Goal: Use online tool/utility: Utilize a website feature to perform a specific function

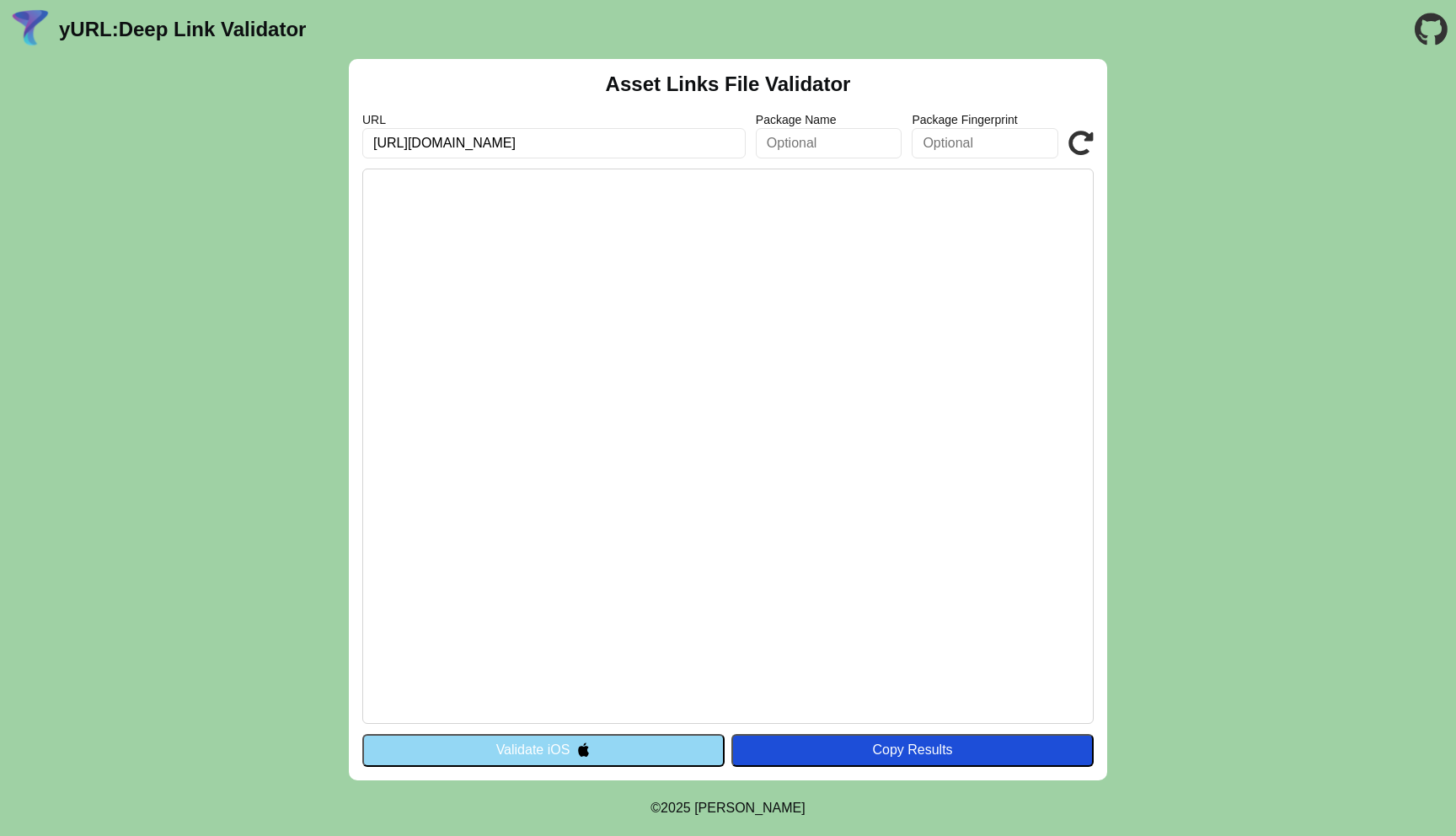
type input "[URL][DOMAIN_NAME]"
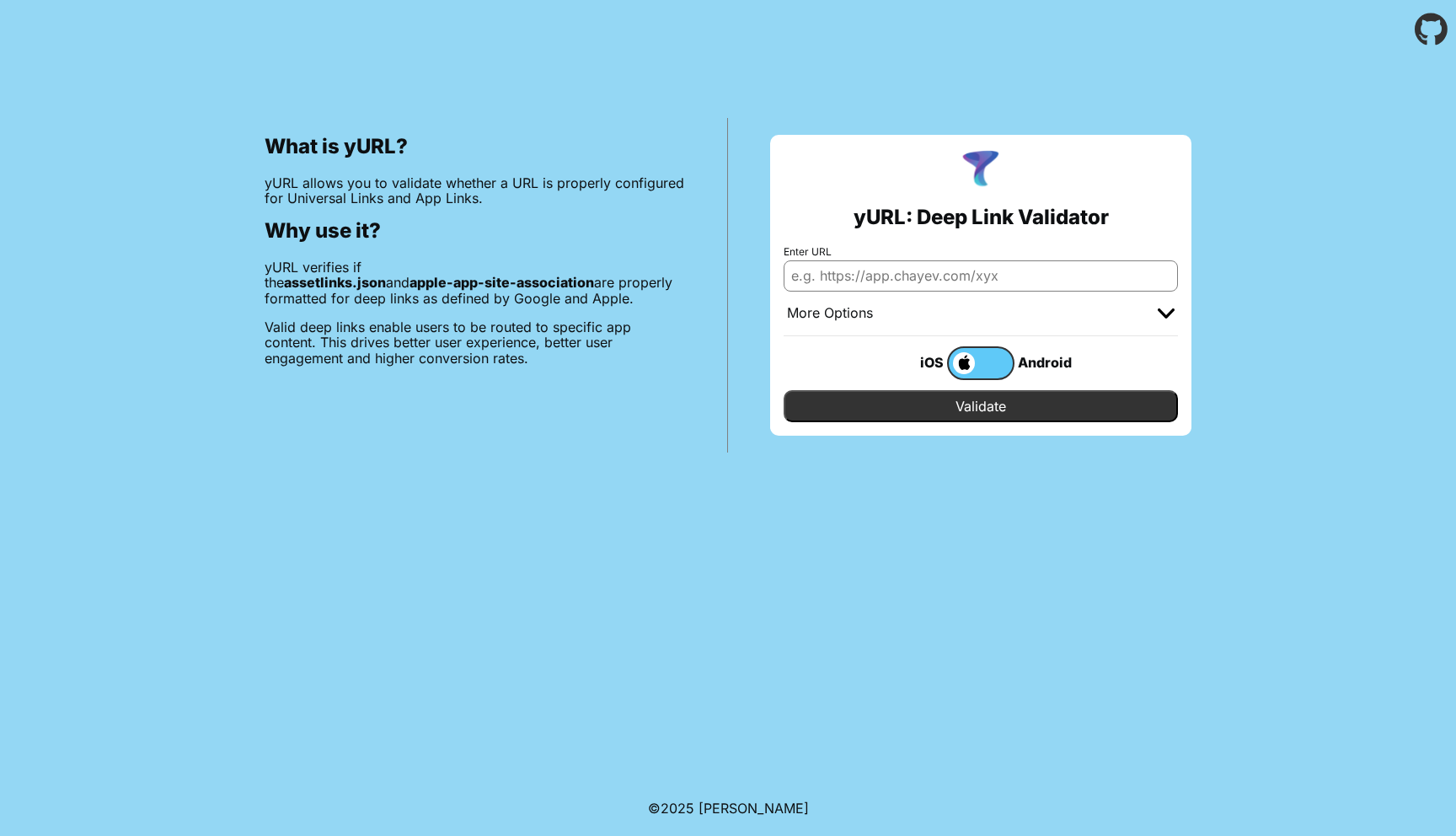
click at [895, 284] on input "Enter URL" at bounding box center [981, 275] width 395 height 30
click at [999, 240] on div "yURL: Deep Link Validator Enter URL More Options Apple App Prefix Bundle Identi…" at bounding box center [981, 284] width 421 height 301
click at [967, 366] on span at bounding box center [962, 362] width 26 height 22
click at [0, 0] on input "checkbox" at bounding box center [0, 0] width 0 height 0
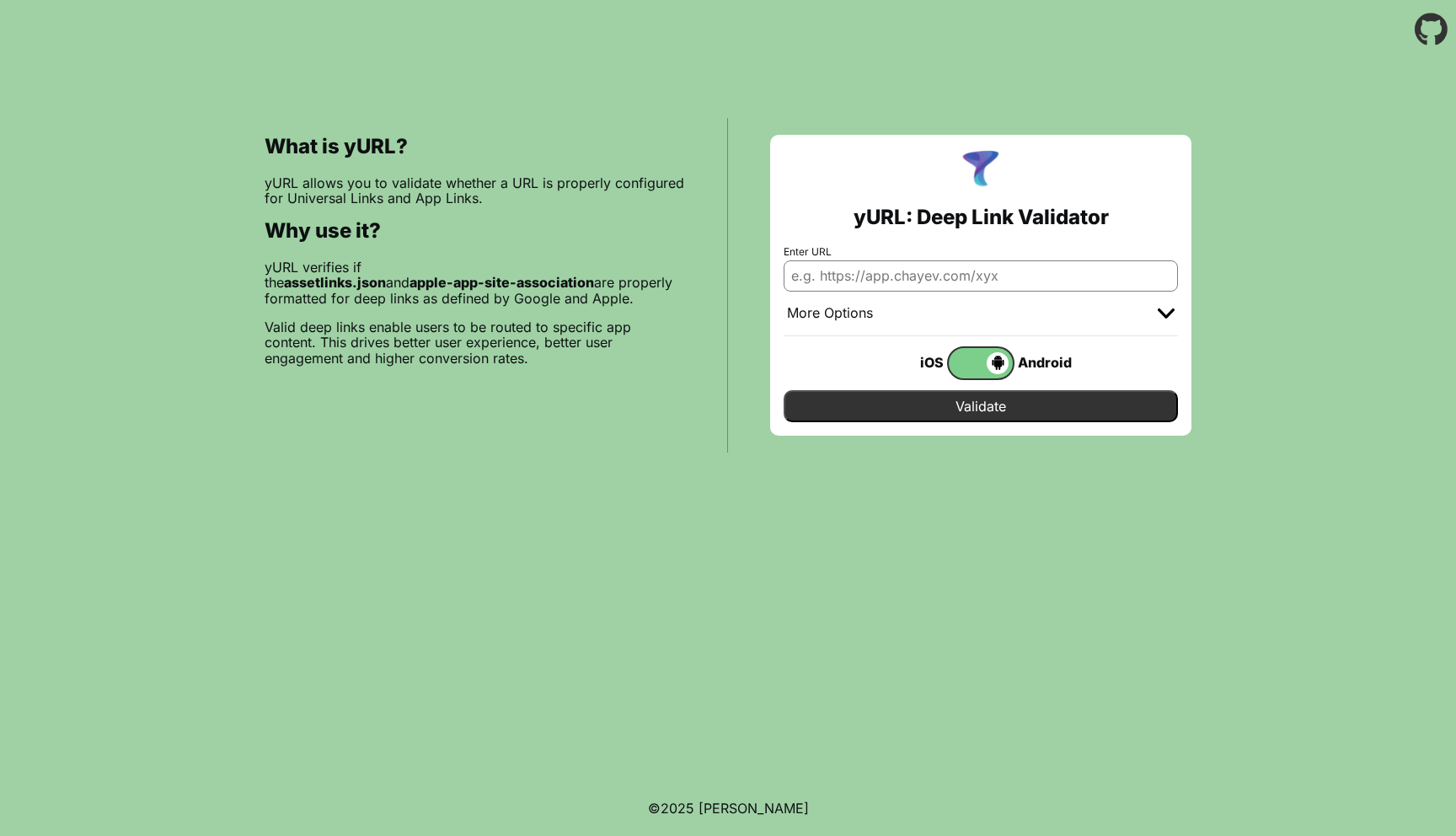
click at [940, 282] on input "Enter URL" at bounding box center [981, 275] width 395 height 30
paste input "https://test.wallet.softnote.com/"
click at [960, 397] on input "Validate" at bounding box center [981, 406] width 395 height 32
click at [983, 267] on input "https://test.wallet.softnote.com/" at bounding box center [981, 275] width 395 height 30
paste input ".well-known/assetlinks.json"
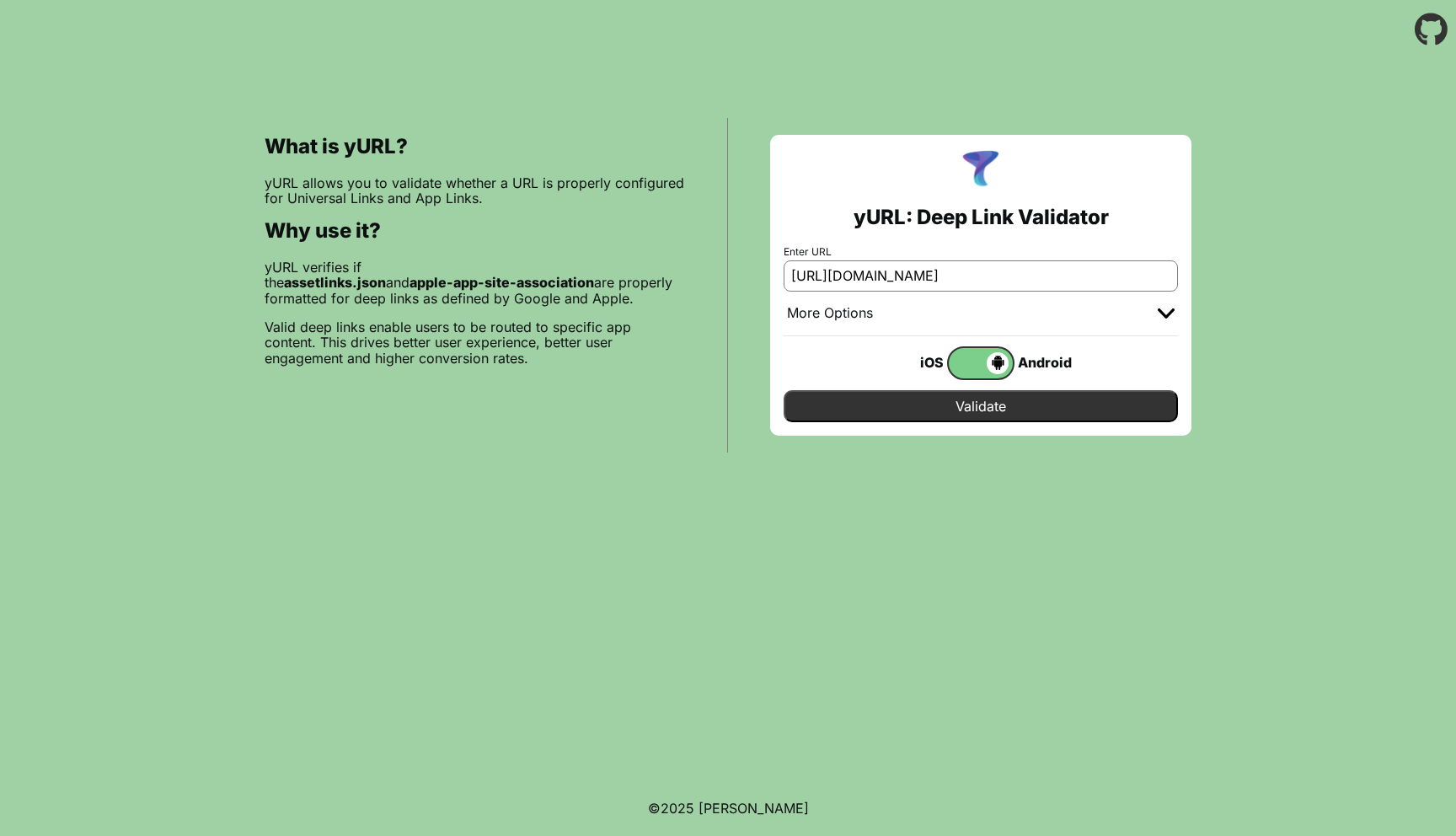
click at [1034, 407] on input "Validate" at bounding box center [981, 406] width 395 height 32
click at [872, 284] on input "https://test.wallet.softnote.com/.well-known/assetlinks.json" at bounding box center [981, 275] width 395 height 30
paste input "loyalty.tectum.io"
click at [976, 408] on input "Validate" at bounding box center [981, 406] width 395 height 32
click at [867, 284] on input "[URL][DOMAIN_NAME]" at bounding box center [981, 275] width 395 height 30
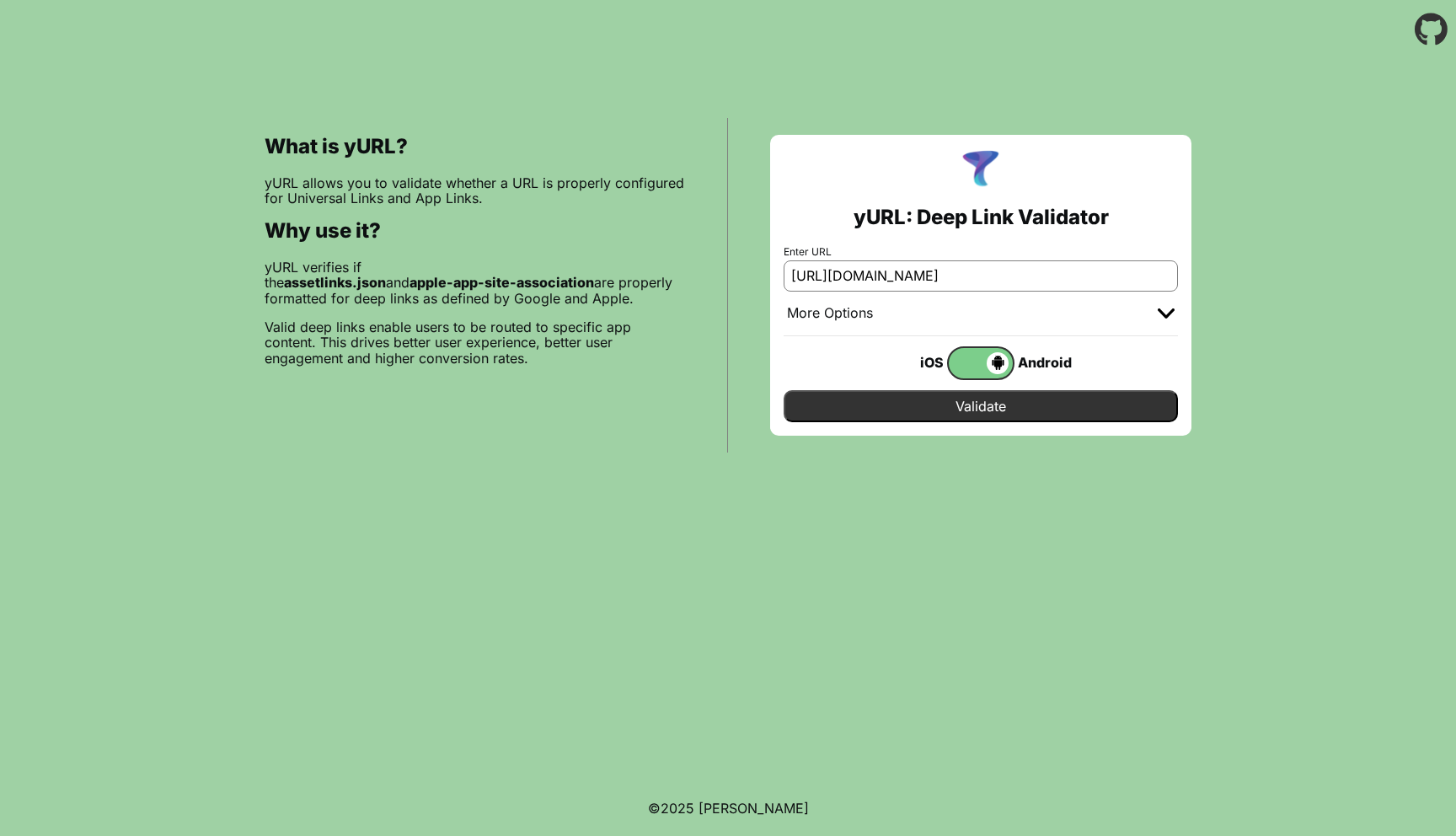
paste input "test.wallet.softnote.com"
paste input "text"
type input "https://test.wallet.softnote.com/.well-known/assetlinks.json"
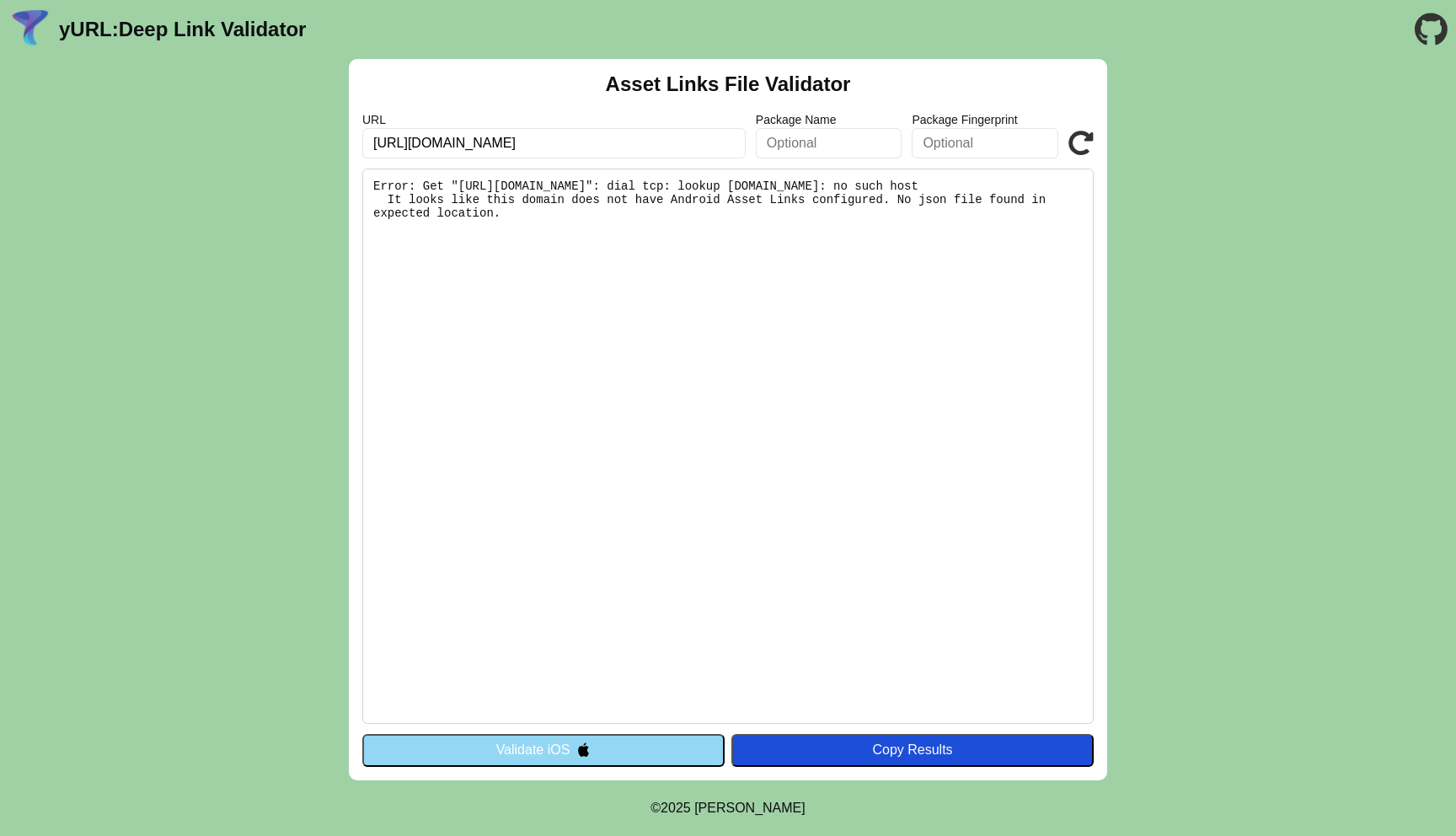
click at [720, 161] on div "Asset Links File Validator URL https://test.wallet.softnote.com/ Package Name P…" at bounding box center [728, 420] width 759 height 722
click at [720, 153] on input "https://test.wallet.softnote.com/" at bounding box center [554, 143] width 383 height 30
paste input ".well-known/assetlinks.json"
type input "[URL][DOMAIN_NAME]"
click at [1073, 137] on icon at bounding box center [1081, 143] width 25 height 25
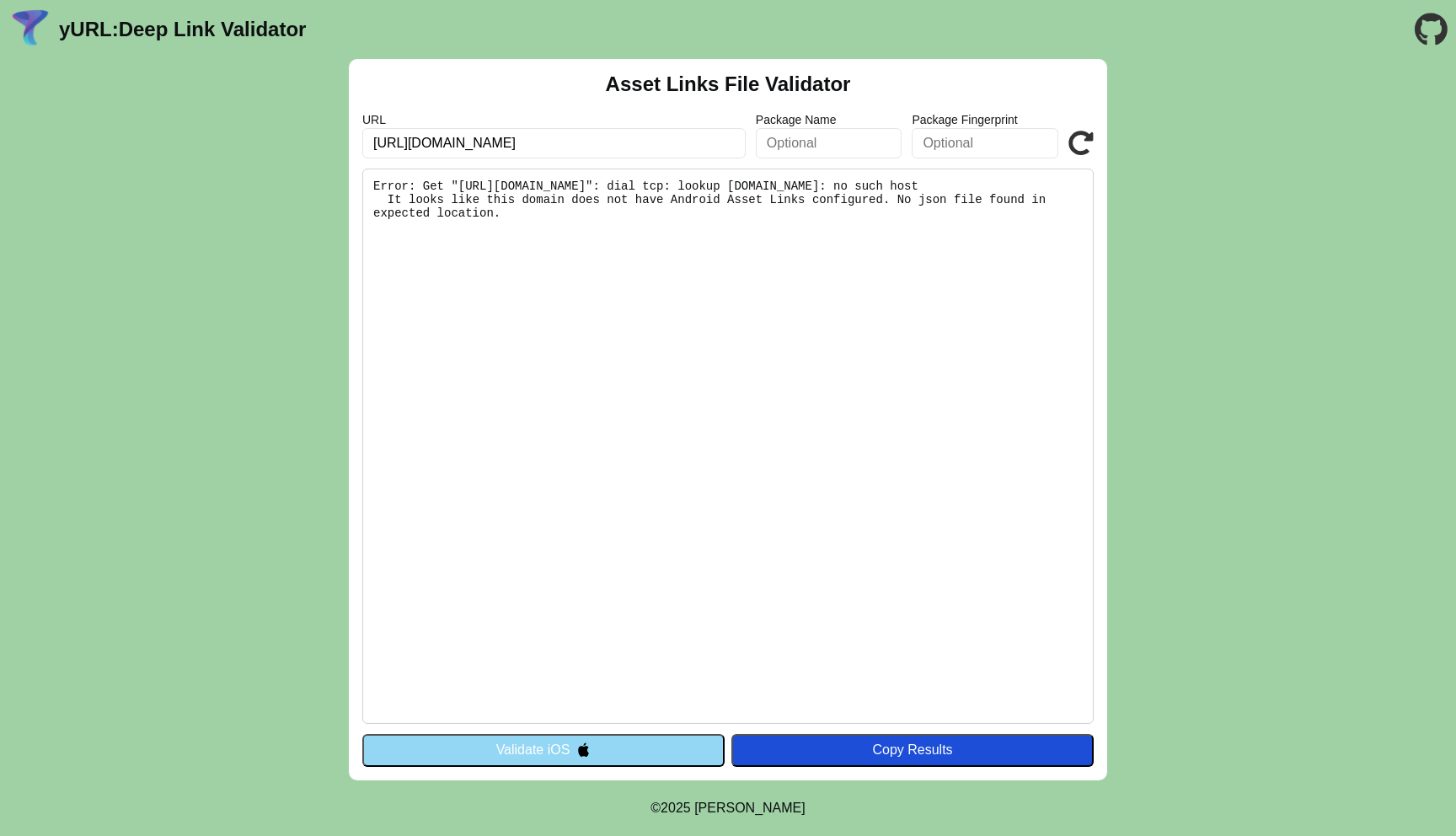
click at [643, 142] on input "https://test.wallet.softnote.com/.well-known/assetlinks.json" at bounding box center [554, 143] width 383 height 30
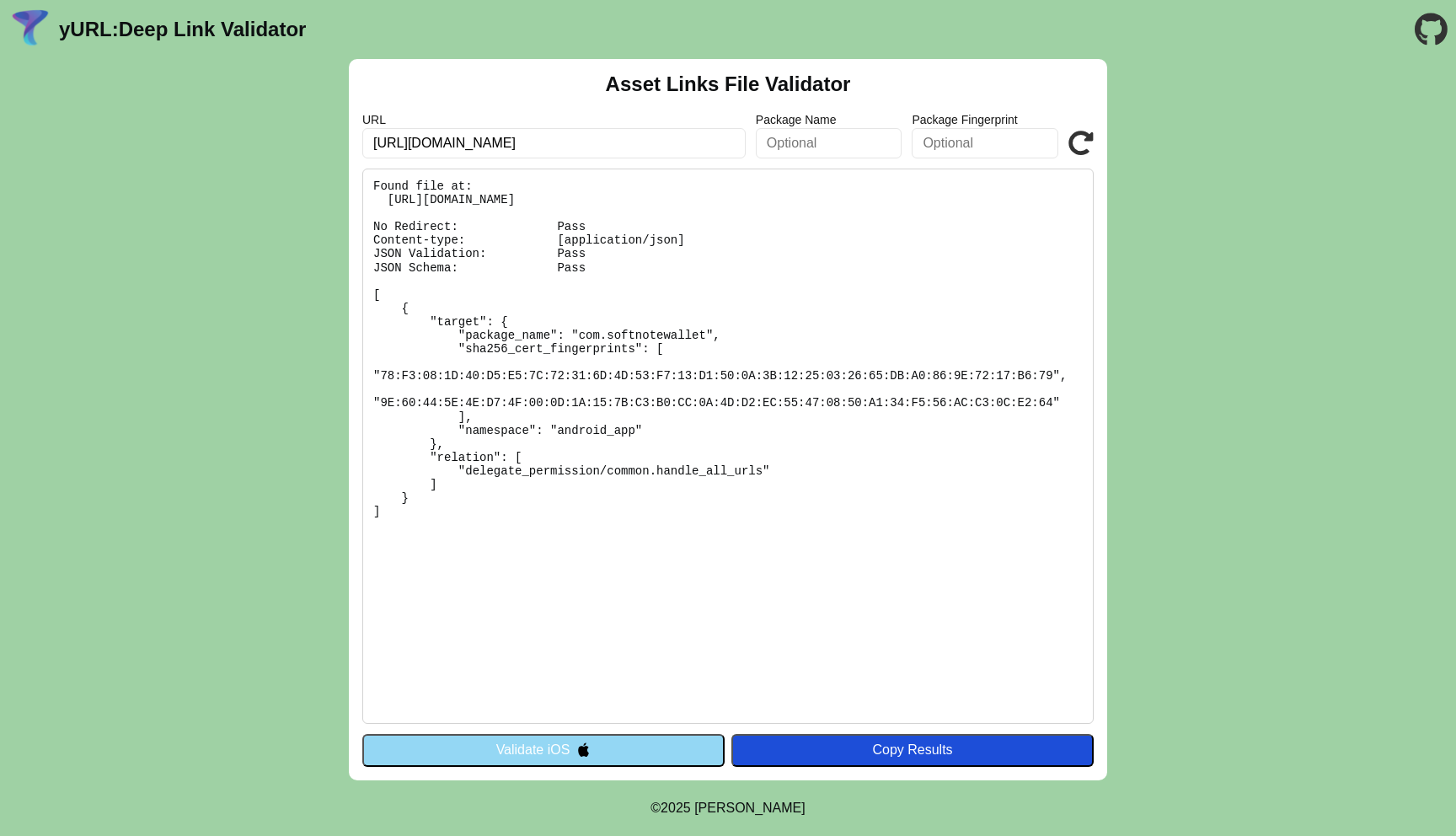
click at [524, 485] on pre "Found file at: [URL][DOMAIN_NAME] No Redirect: Pass Content-type: [application/…" at bounding box center [728, 446] width 732 height 555
drag, startPoint x: 467, startPoint y: 432, endPoint x: 647, endPoint y: 432, distance: 180.0
click at [648, 432] on pre "Found file at: [URL][DOMAIN_NAME] No Redirect: Pass Content-type: [application/…" at bounding box center [728, 446] width 732 height 555
click at [647, 432] on pre "Found file at: [URL][DOMAIN_NAME] No Redirect: Pass Content-type: [application/…" at bounding box center [728, 446] width 732 height 555
drag, startPoint x: 466, startPoint y: 472, endPoint x: 758, endPoint y: 470, distance: 292.0
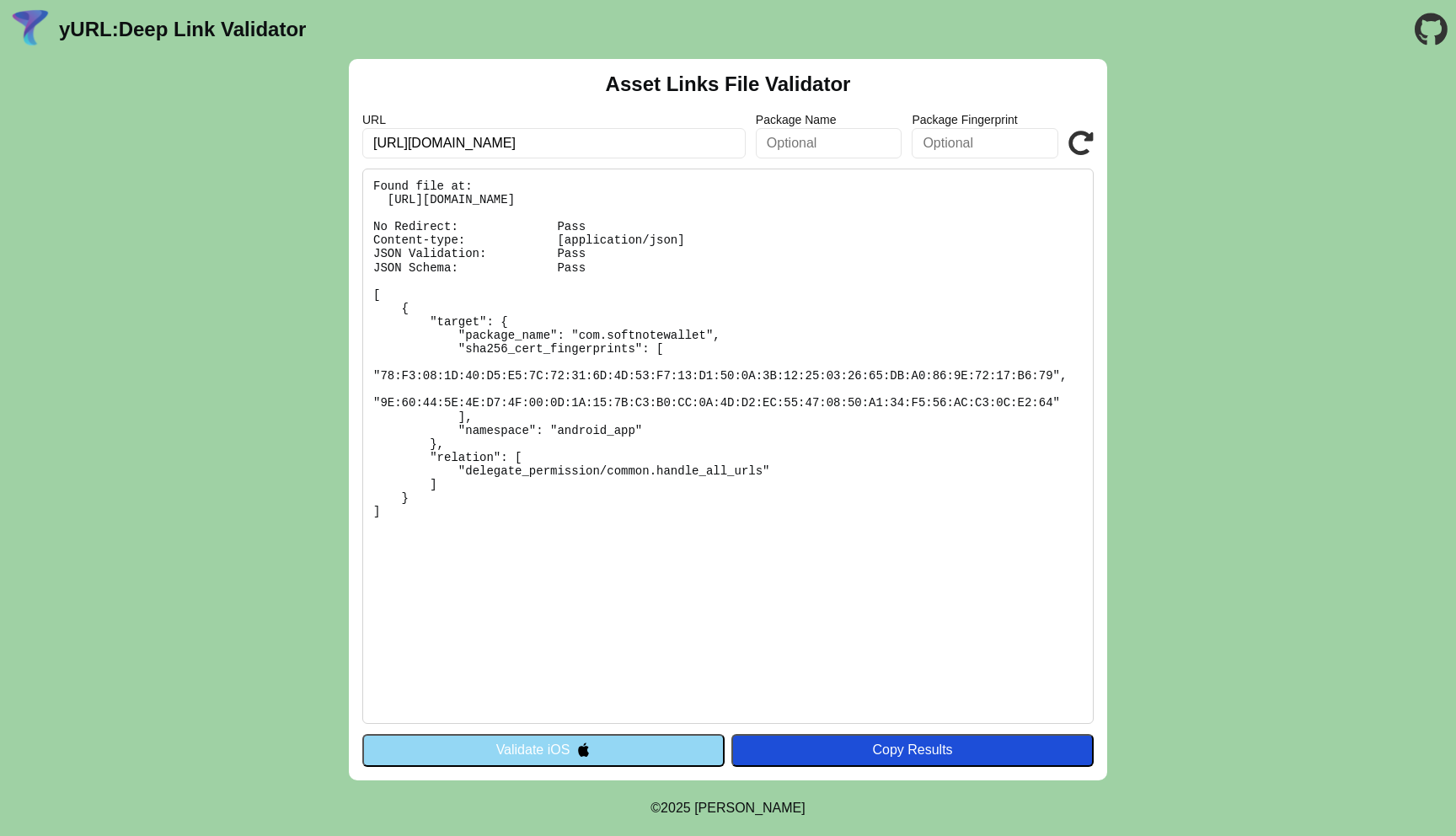
click at [758, 470] on pre "Found file at: [URL][DOMAIN_NAME] No Redirect: Pass Content-type: [application/…" at bounding box center [728, 446] width 732 height 555
